Goal: Find specific page/section: Find specific page/section

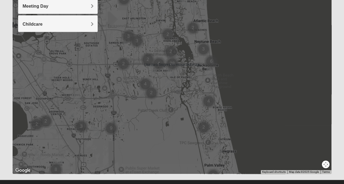
scroll to position [108, 0]
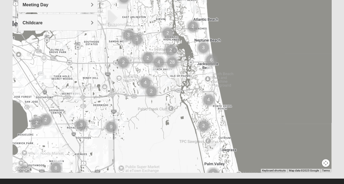
click at [74, 96] on img "Mens Bailey" at bounding box center [76, 96] width 11 height 13
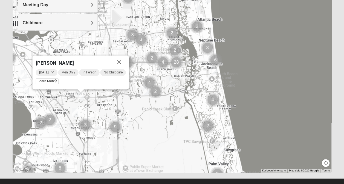
click at [24, 92] on img "Mixed Mann 32217" at bounding box center [26, 89] width 11 height 13
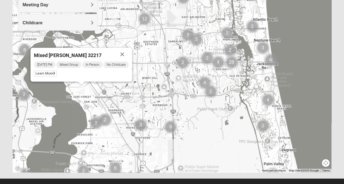
click at [64, 111] on div "To navigate, press the arrow keys. Mixed [PERSON_NAME] 32217 [DATE] PM Mixed Gr…" at bounding box center [172, 63] width 319 height 219
click at [123, 56] on button "Close" at bounding box center [122, 54] width 13 height 13
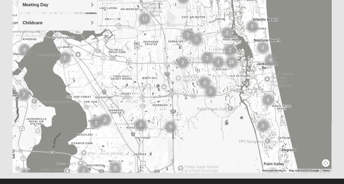
click at [133, 98] on img "Mens Bailey" at bounding box center [136, 96] width 11 height 13
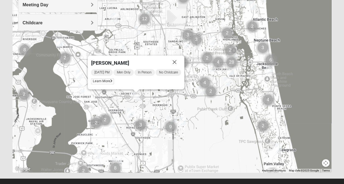
click at [179, 60] on button "Close" at bounding box center [174, 62] width 13 height 13
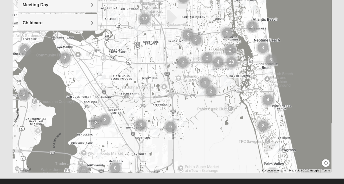
click at [129, 114] on img "Women’s Bowie 32256 Southside Baymeadows" at bounding box center [130, 112] width 11 height 13
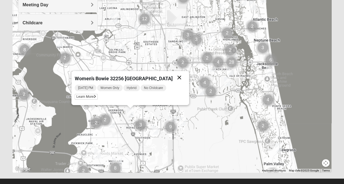
click at [185, 76] on button "Close" at bounding box center [179, 77] width 13 height 13
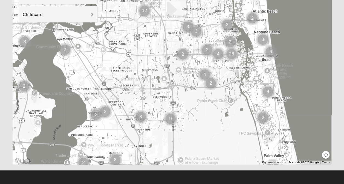
scroll to position [117, 0]
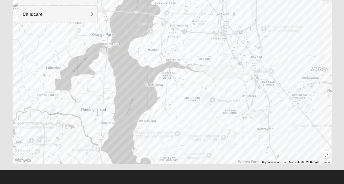
click at [198, 95] on div at bounding box center [172, 55] width 319 height 219
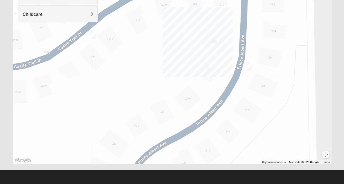
click at [92, 33] on img "Mens Mathai 32259" at bounding box center [93, 34] width 11 height 13
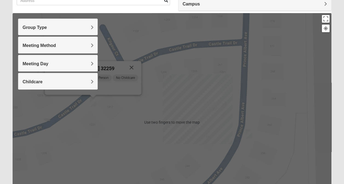
scroll to position [49, 0]
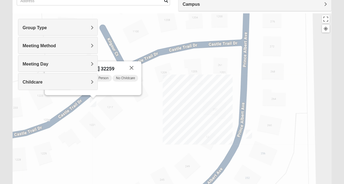
click at [139, 50] on div "Mens [PERSON_NAME] 32259 [DATE] PM Men Only In Person No Childcare Learn More" at bounding box center [172, 122] width 319 height 219
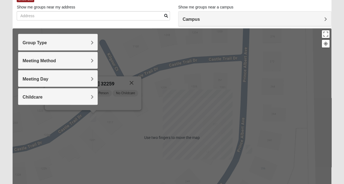
scroll to position [26, 0]
